Goal: Information Seeking & Learning: Learn about a topic

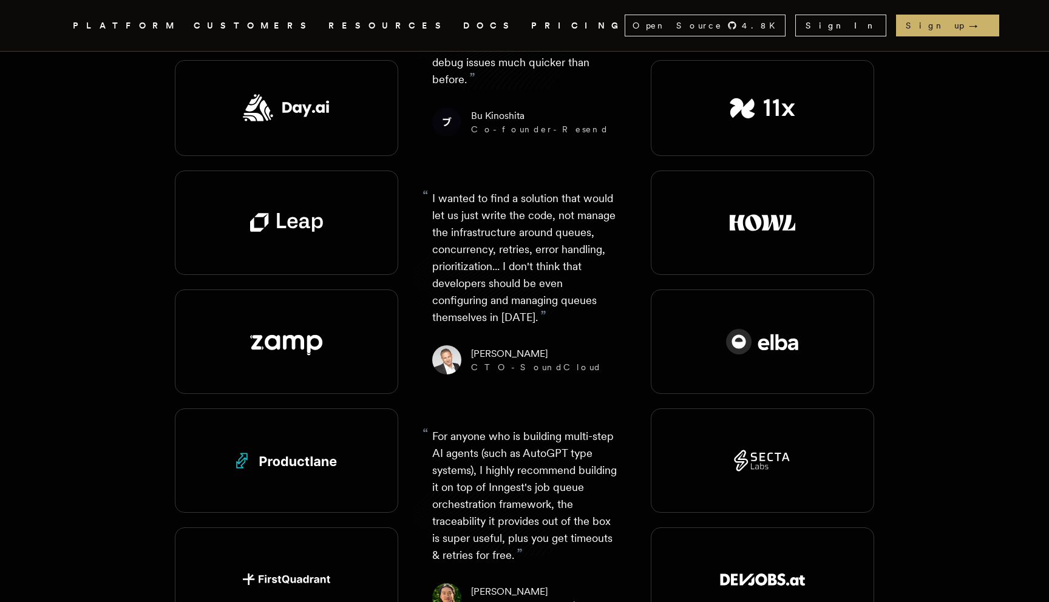
scroll to position [1417, 0]
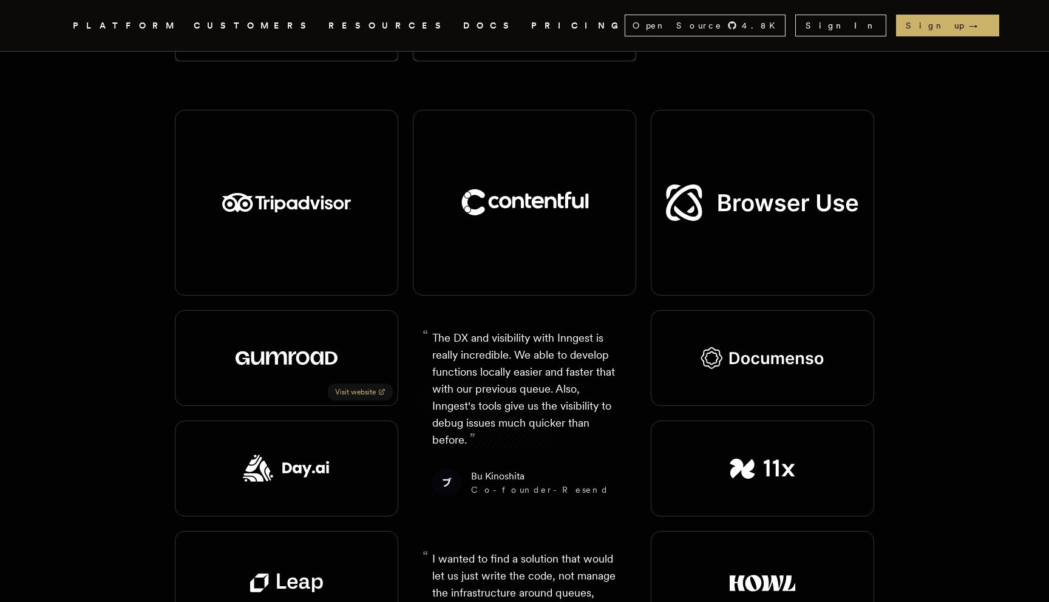
click at [330, 310] on div "Visit website" at bounding box center [286, 358] width 223 height 96
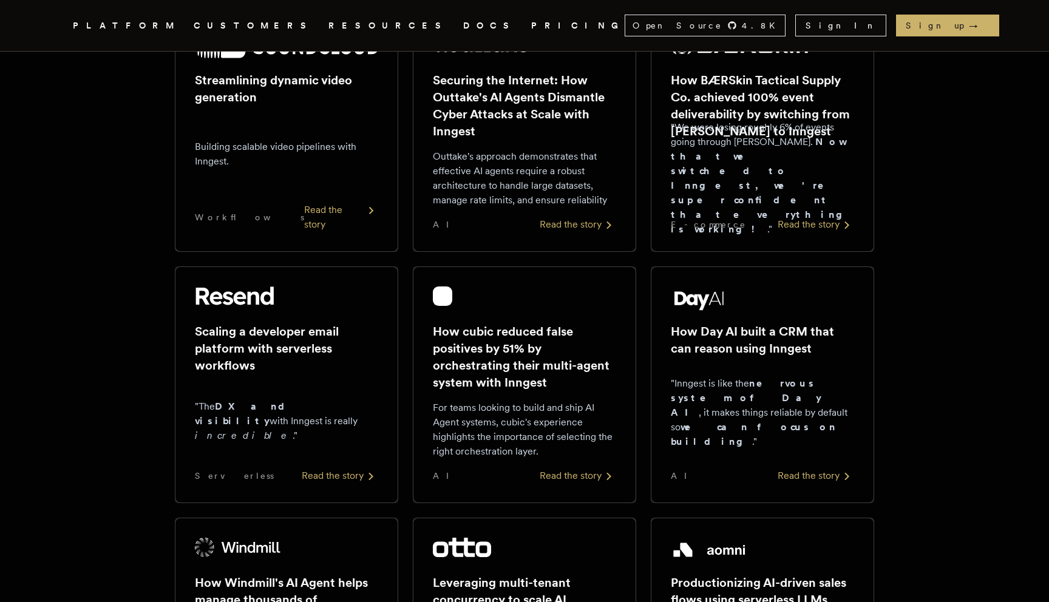
scroll to position [0, 0]
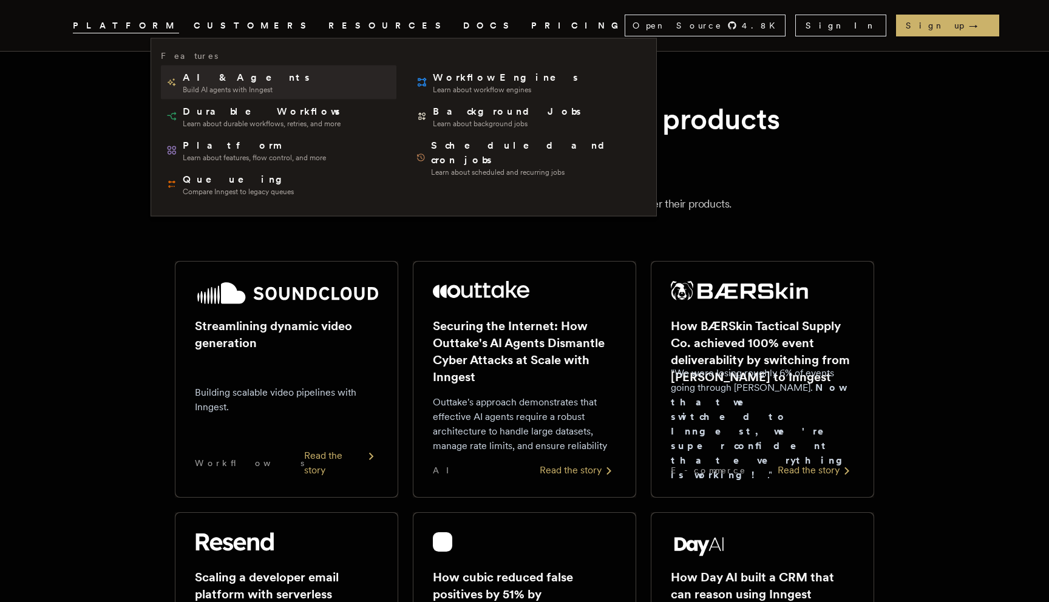
click at [215, 90] on span "Build AI agents with Inngest" at bounding box center [247, 90] width 129 height 10
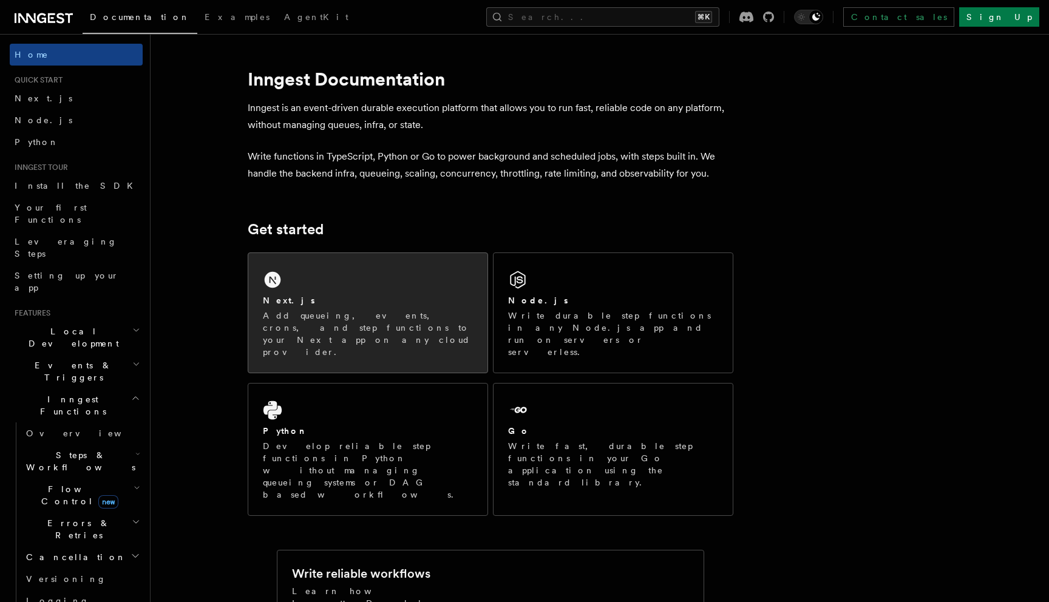
click at [396, 304] on div "Next.js" at bounding box center [368, 300] width 210 height 13
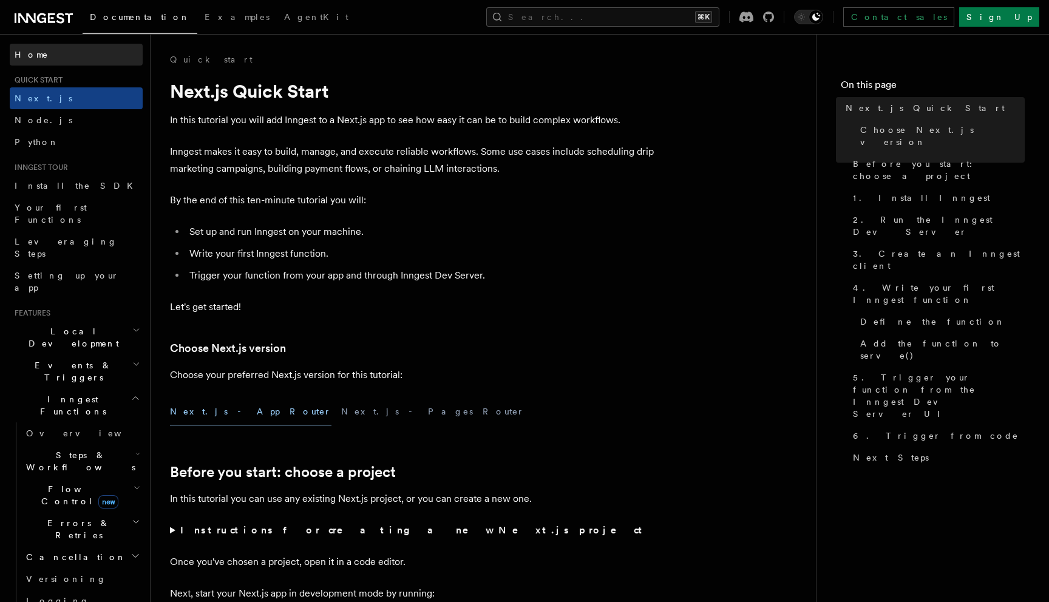
click at [39, 52] on link "Home" at bounding box center [76, 55] width 133 height 22
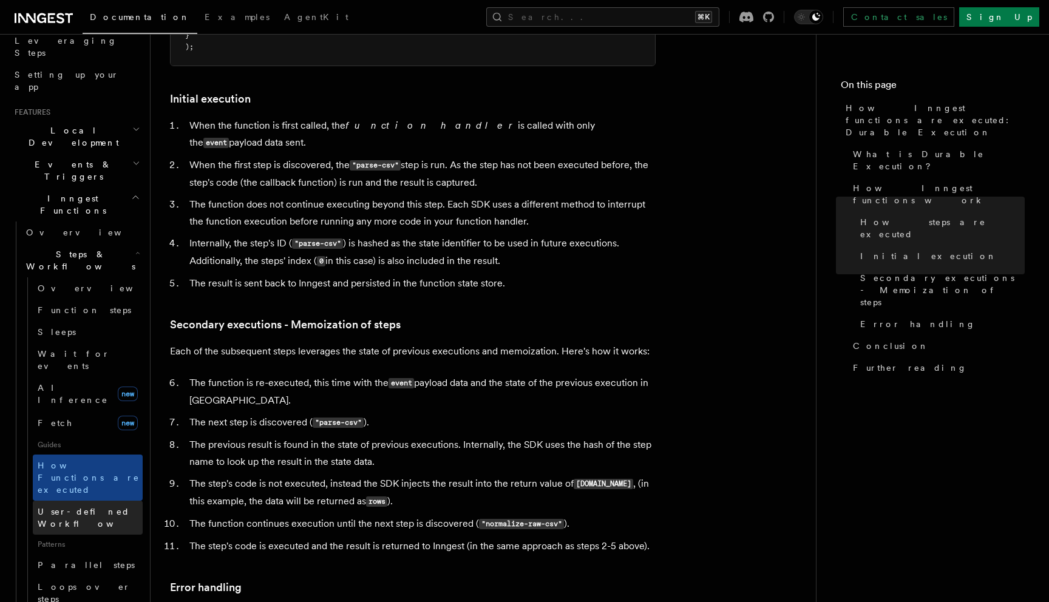
scroll to position [205, 0]
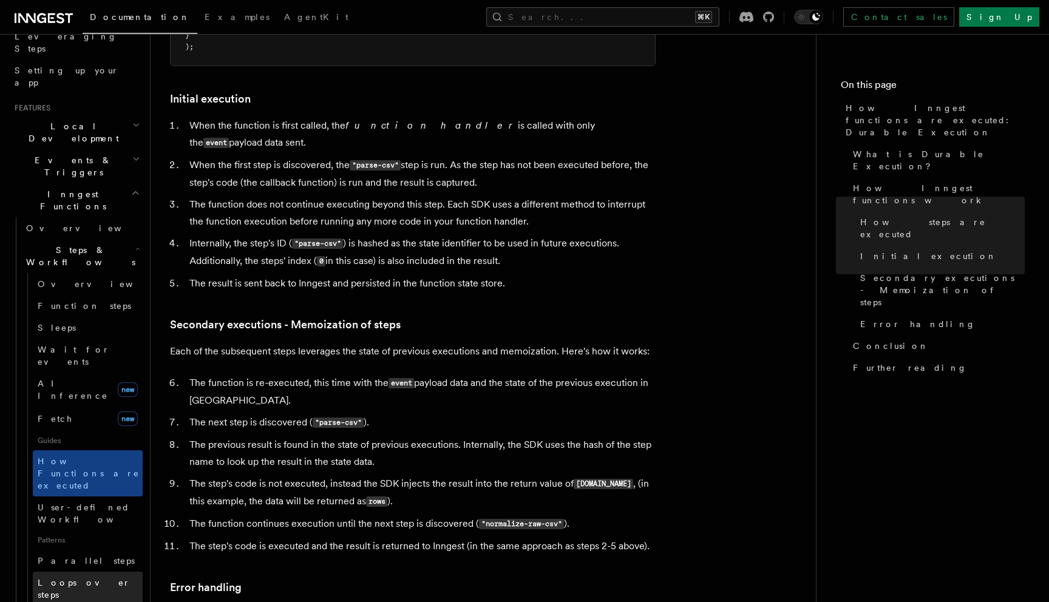
click at [106, 572] on link "Loops over steps" at bounding box center [88, 589] width 110 height 34
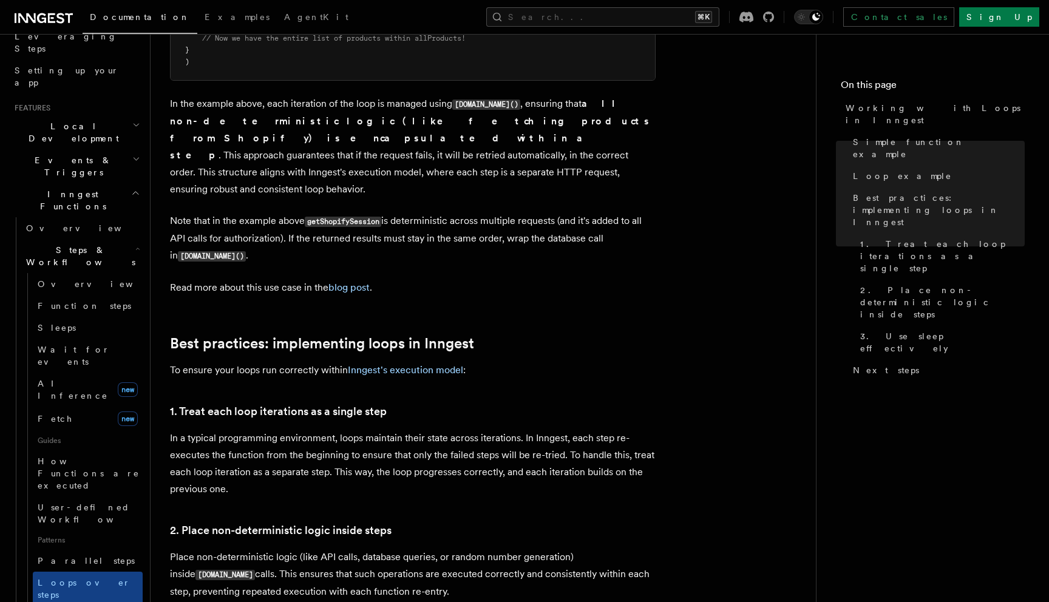
scroll to position [1627, 0]
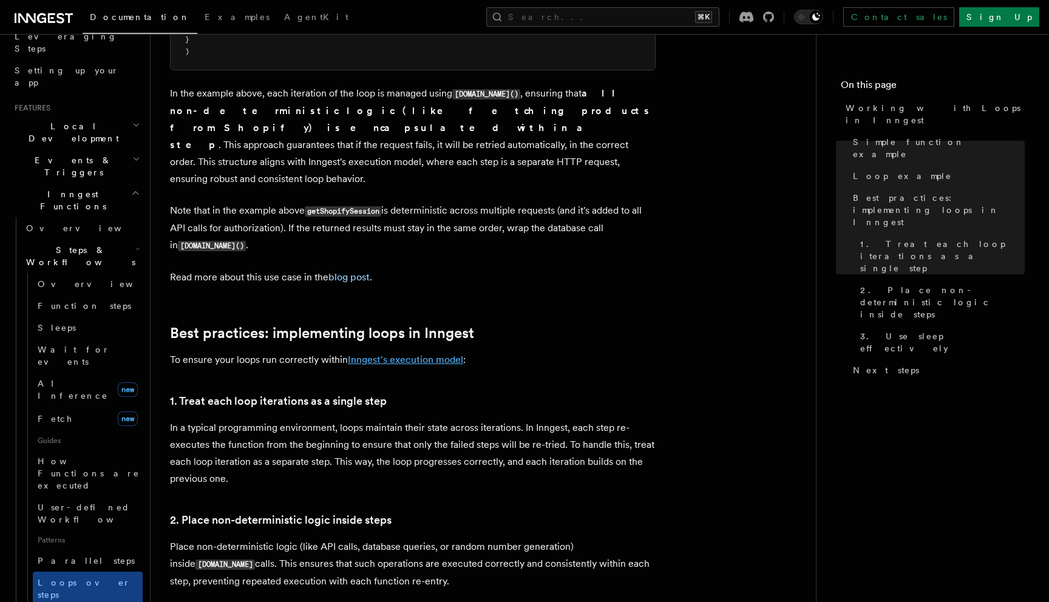
click at [391, 354] on link "Inngest's execution model" at bounding box center [405, 360] width 115 height 12
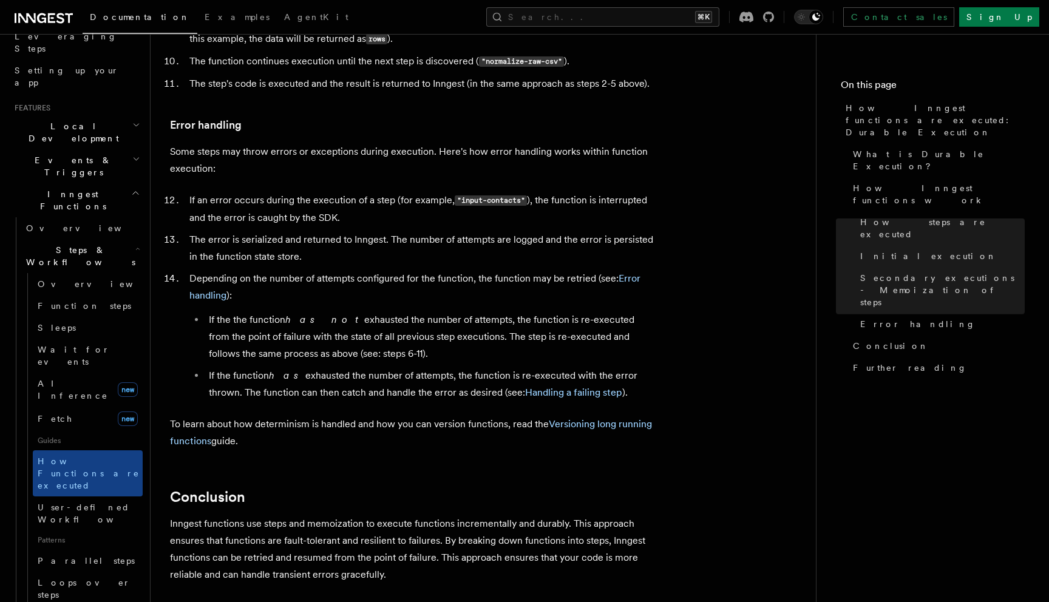
scroll to position [1924, 0]
click at [606, 417] on link "Versioning long running functions" at bounding box center [411, 431] width 482 height 29
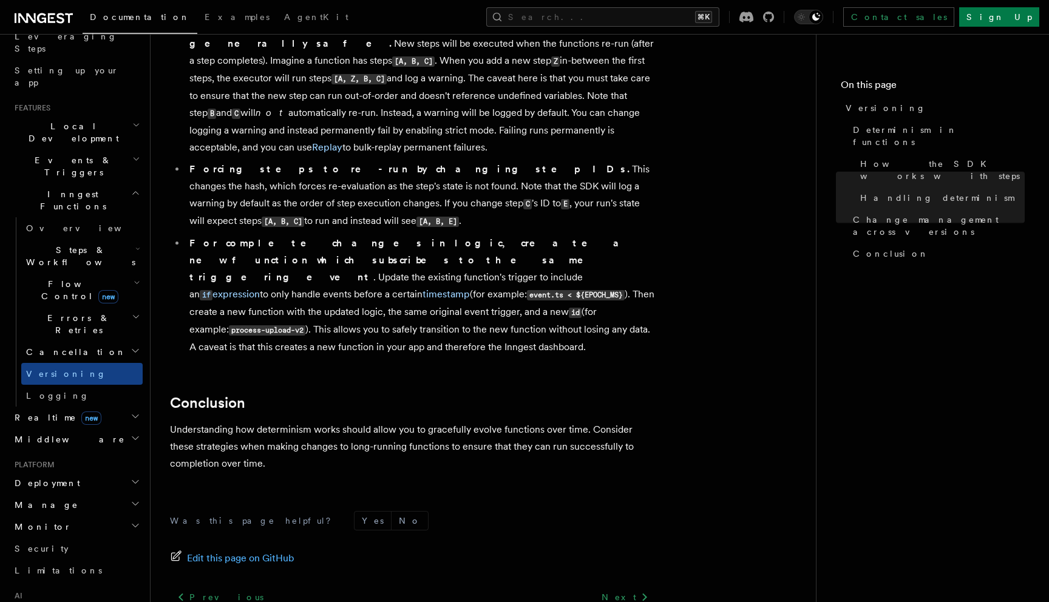
scroll to position [911, 0]
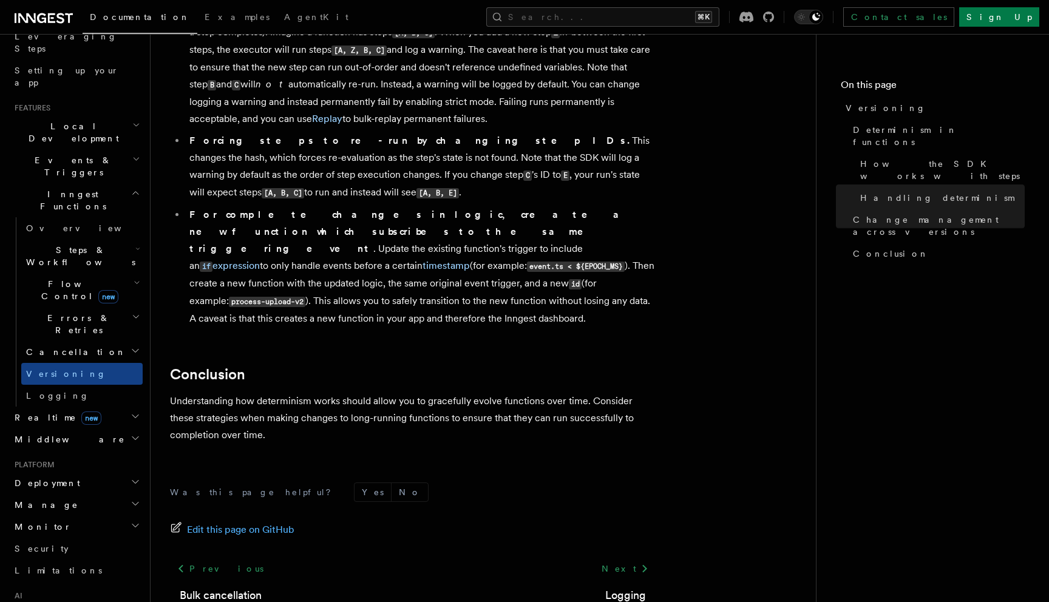
click at [98, 494] on h2 "Manage" at bounding box center [76, 505] width 133 height 22
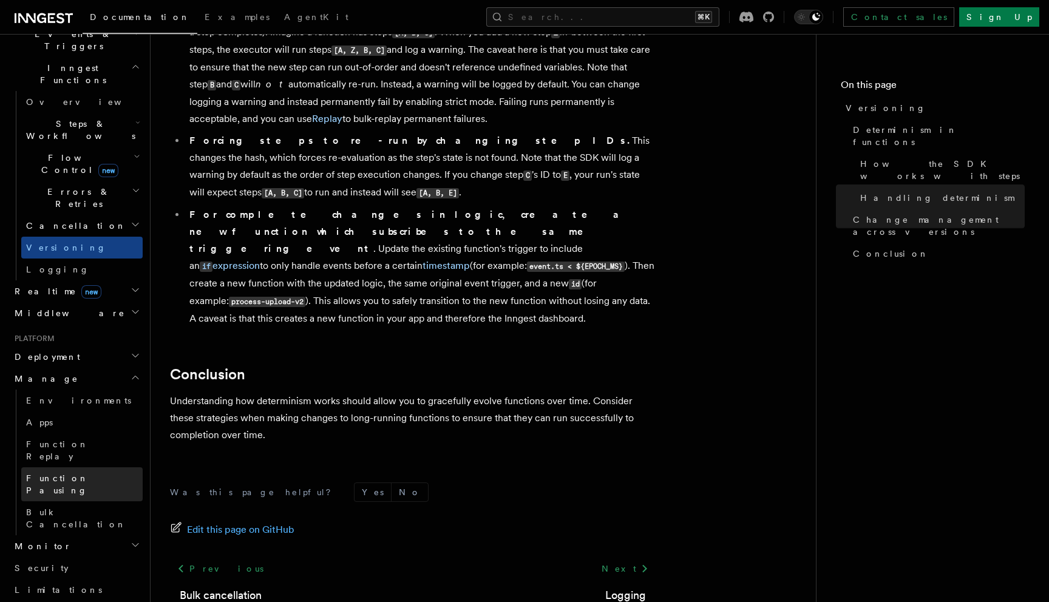
scroll to position [336, 0]
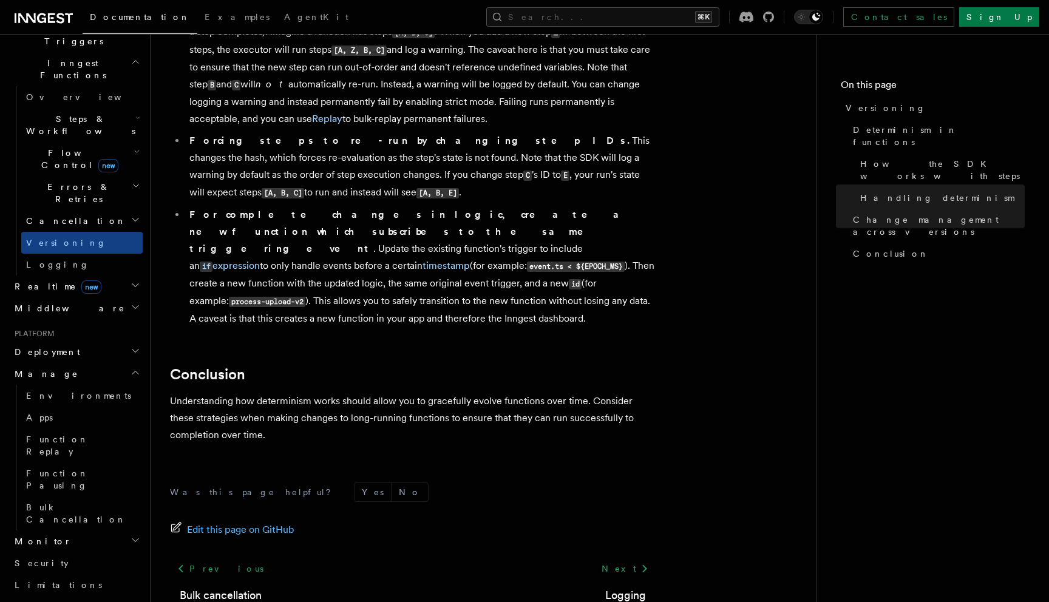
click at [103, 530] on h2 "Monitor" at bounding box center [76, 541] width 133 height 22
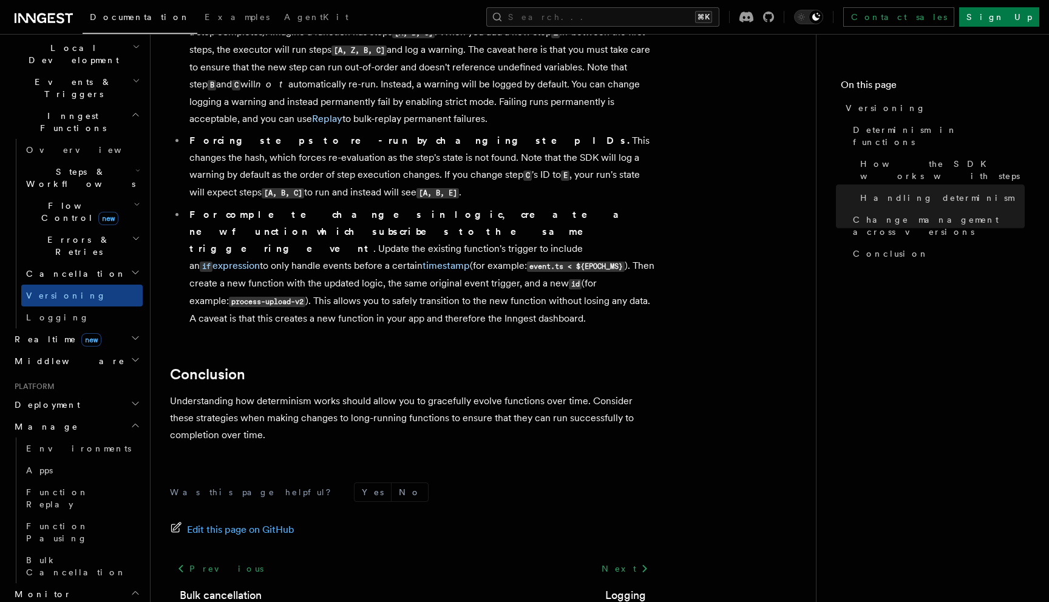
scroll to position [0, 0]
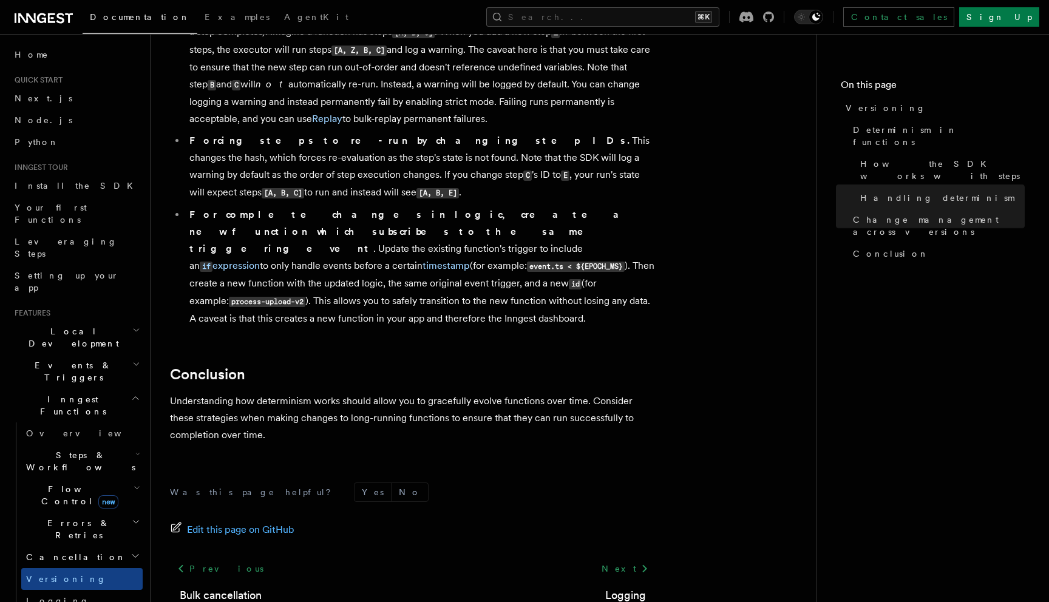
click at [123, 354] on h2 "Events & Triggers" at bounding box center [76, 371] width 133 height 34
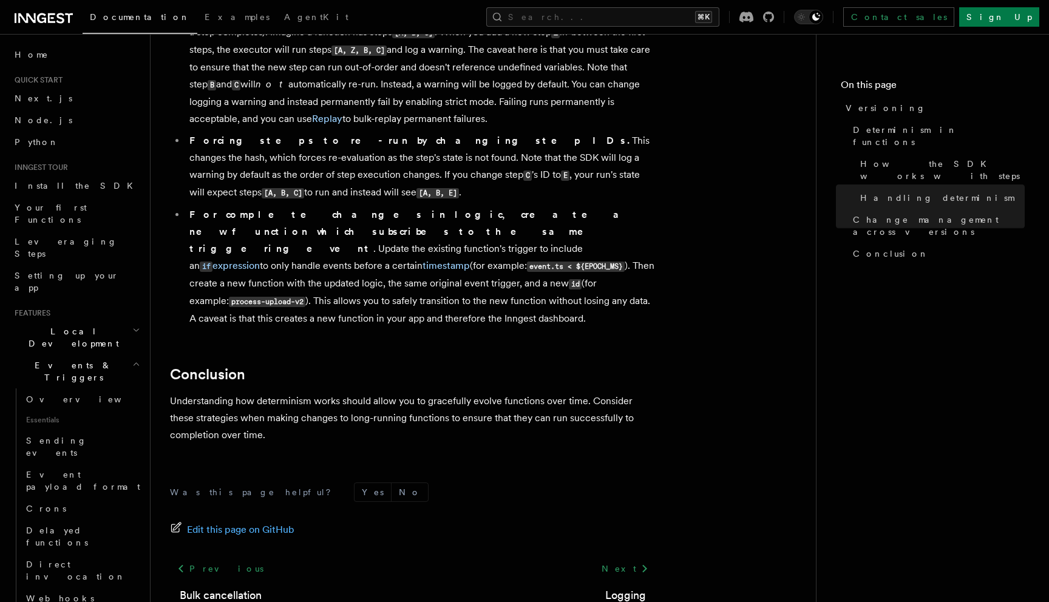
click at [127, 320] on h2 "Local Development" at bounding box center [76, 337] width 133 height 34
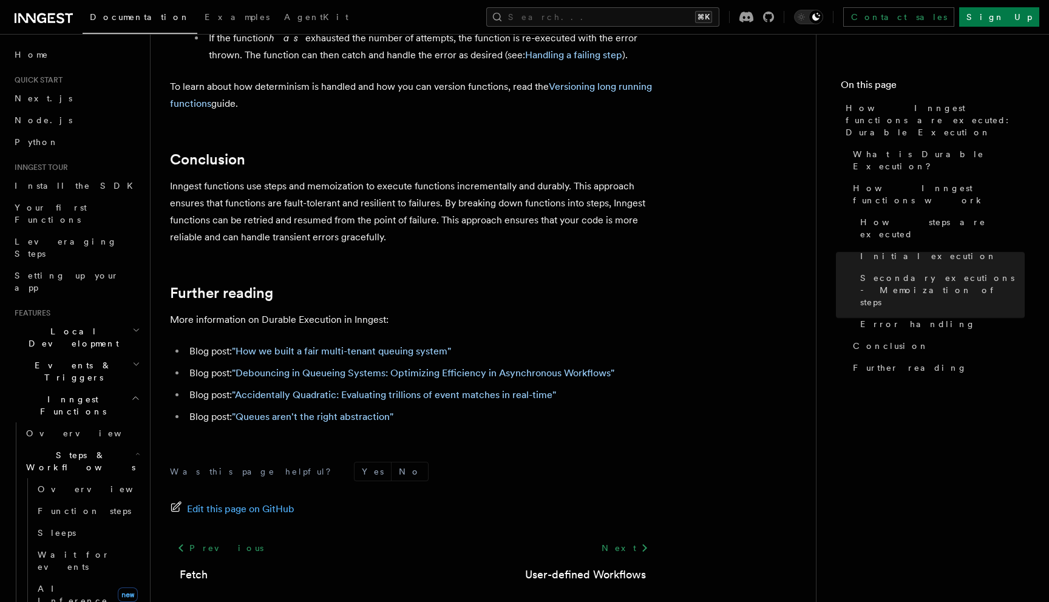
scroll to position [2275, 0]
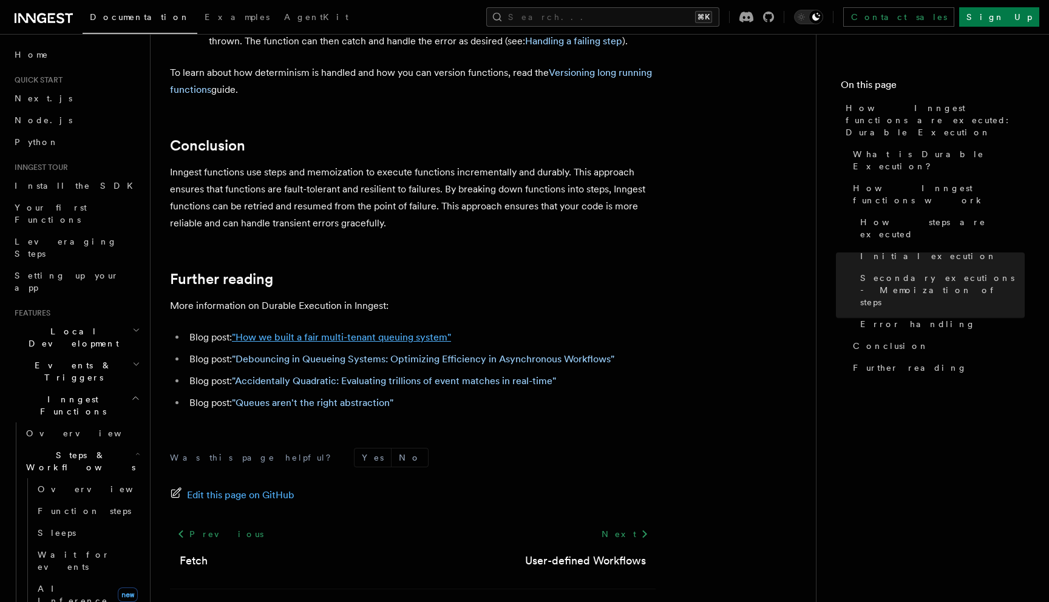
click at [303, 331] on link ""How we built a fair multi-tenant queuing system"" at bounding box center [341, 337] width 219 height 12
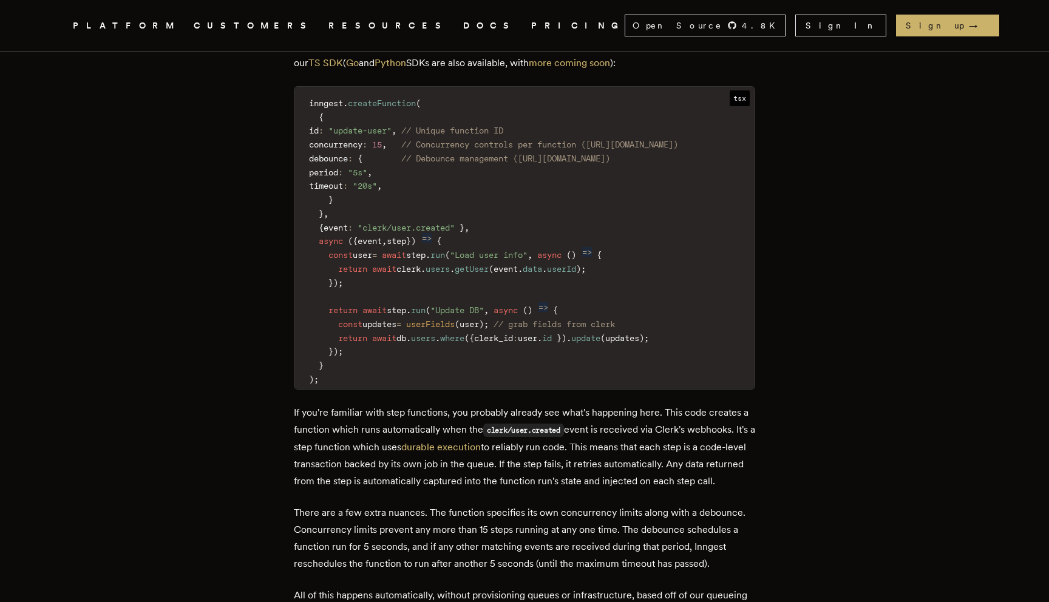
scroll to position [1573, 0]
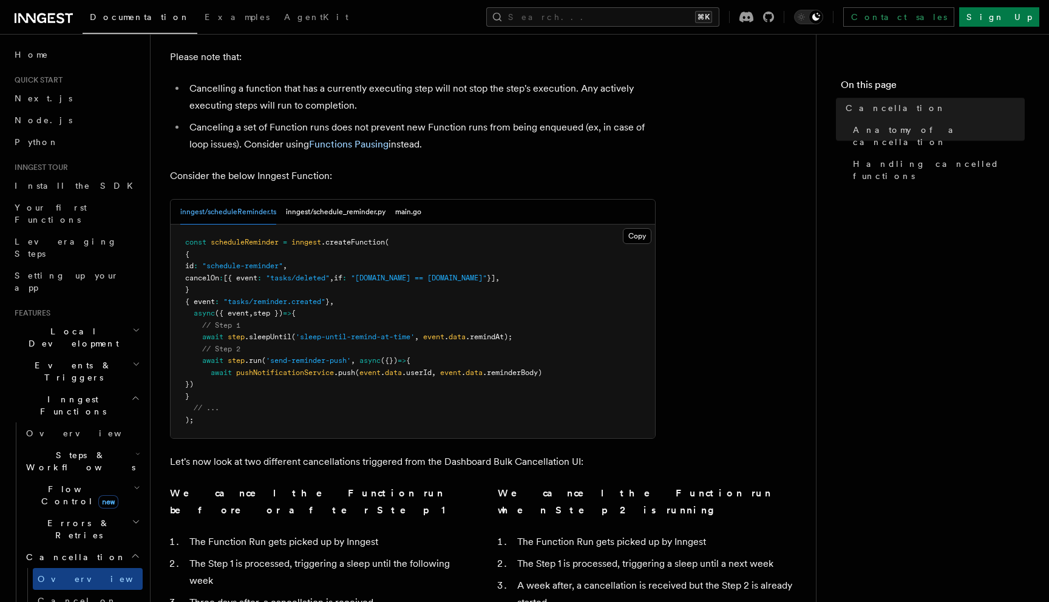
scroll to position [895, 0]
